Goal: Browse casually

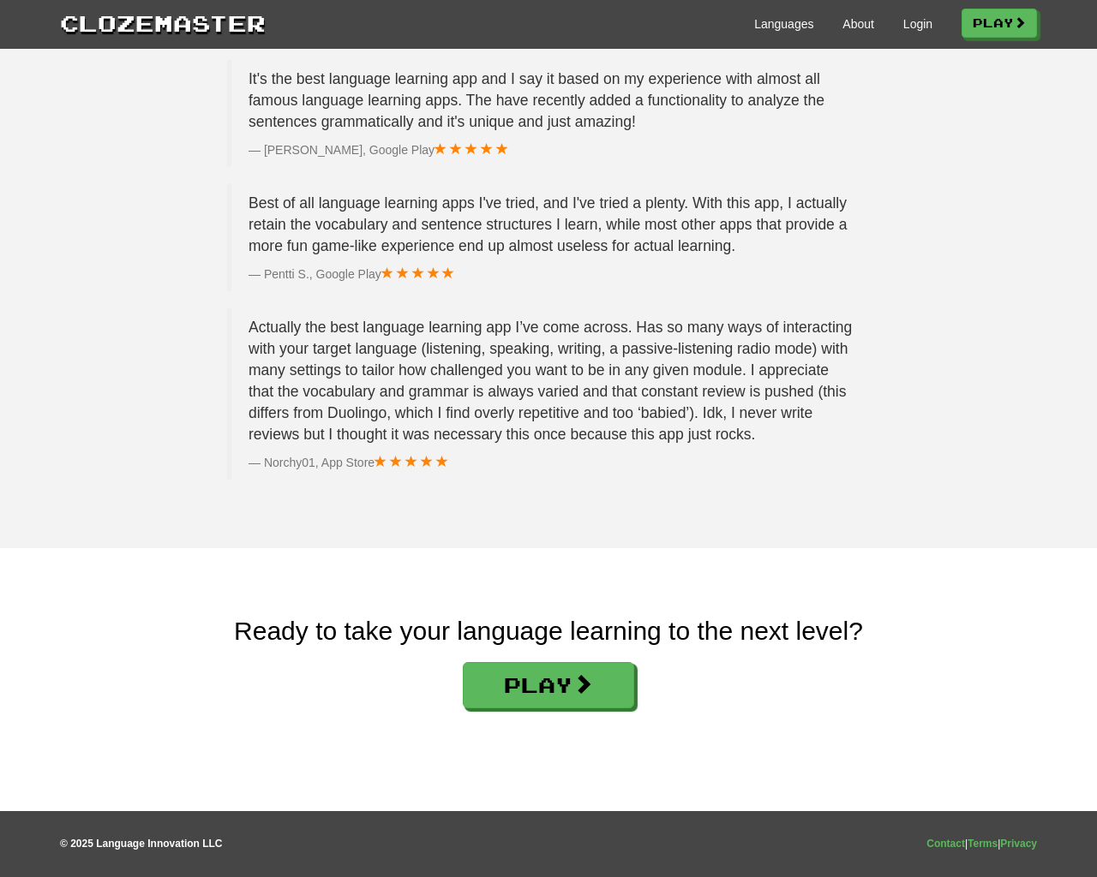
scroll to position [2576, 0]
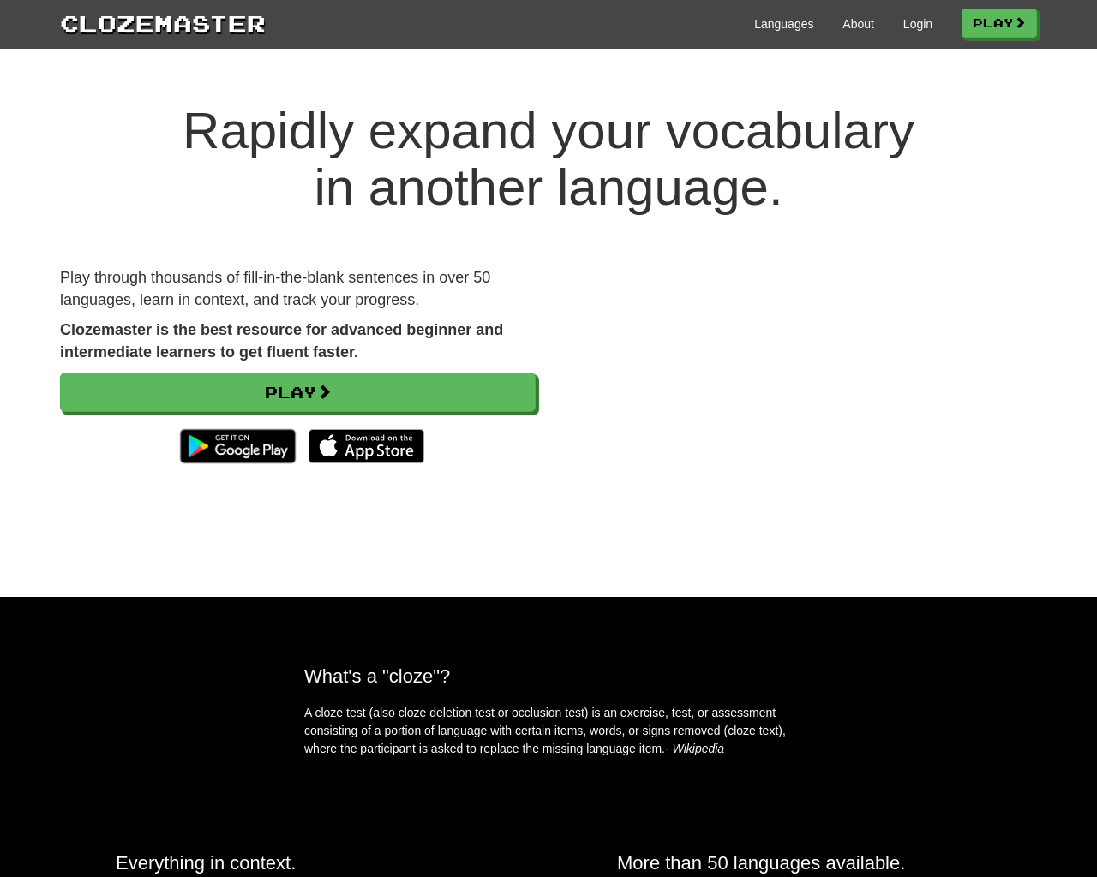
scroll to position [2576, 0]
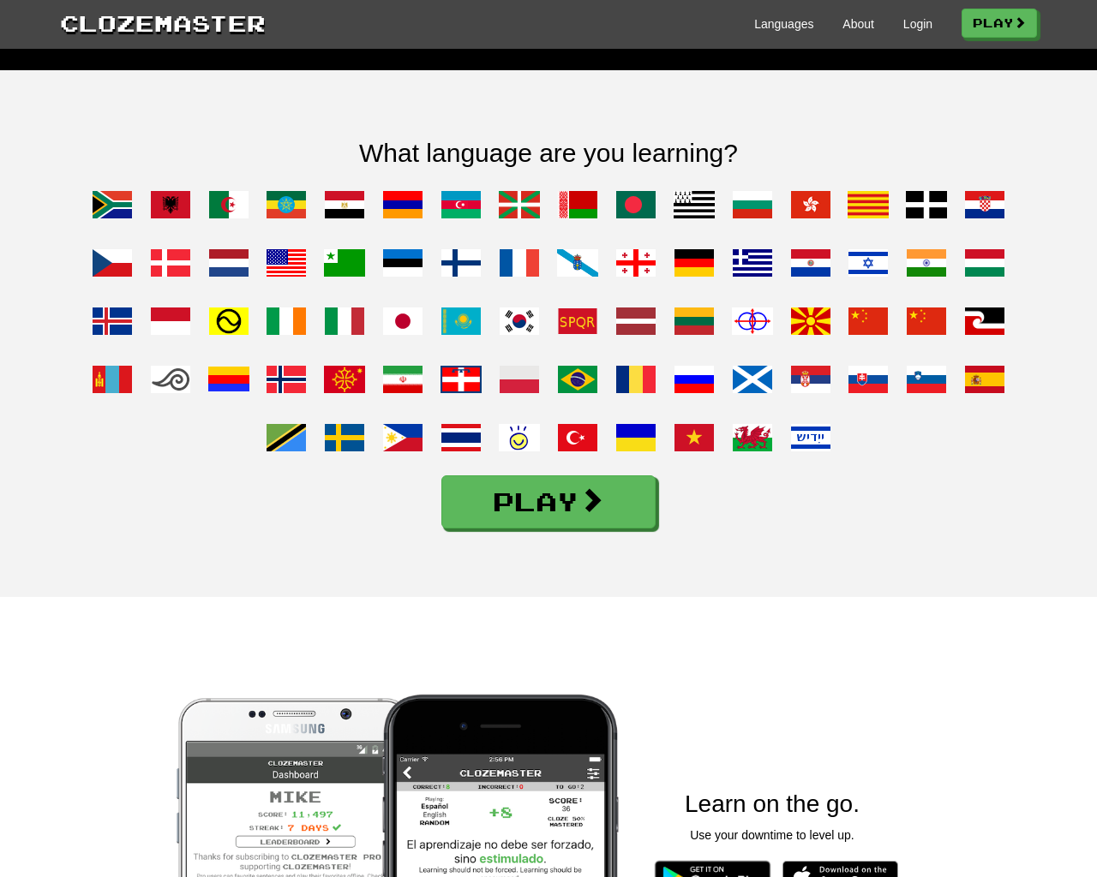
scroll to position [1714, 0]
